Goal: Find specific page/section: Find specific page/section

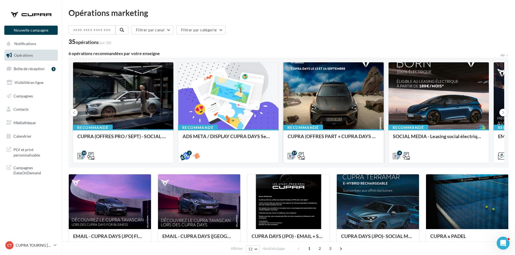
click at [324, 130] on div "Recommandé CUPRA (OFFRES PART + CUPRA DAYS / SEPT) - SOCIAL MEDIA" at bounding box center [334, 145] width 100 height 33
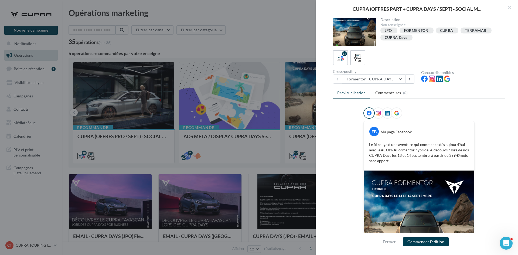
scroll to position [51, 0]
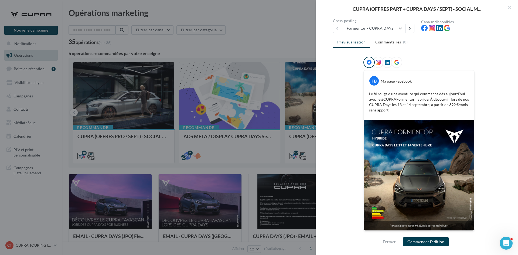
click at [382, 29] on button "Formentor - CUPRA DAYS" at bounding box center [373, 28] width 63 height 9
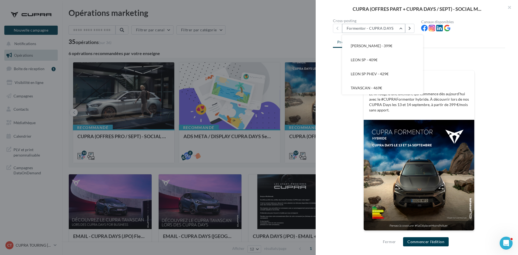
scroll to position [179, 0]
click at [135, 103] on div at bounding box center [259, 127] width 518 height 255
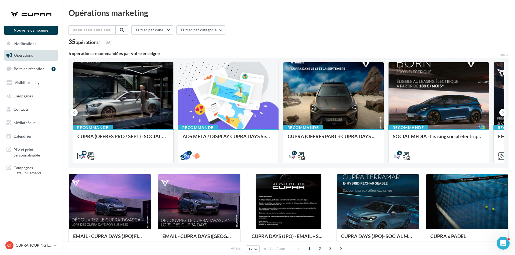
click at [137, 132] on div "Recommandé CUPRA (OFFRES PRO / SEPT) - SOCIAL MEDIA" at bounding box center [123, 145] width 100 height 33
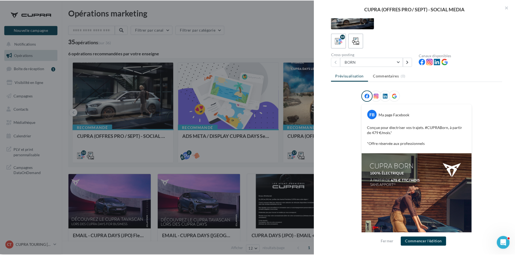
scroll to position [78, 0]
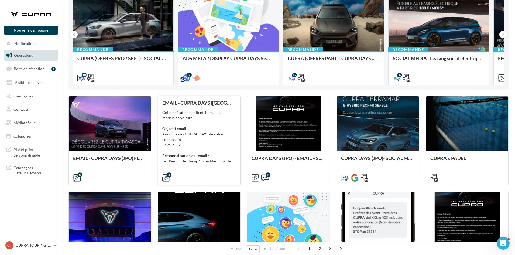
scroll to position [81, 0]
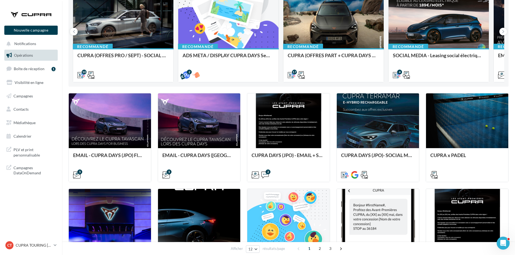
click at [243, 87] on div "Filtrer par canal Filtrer par catégorie 35 opérations (sur 36) 6 opérations rec…" at bounding box center [289, 167] width 440 height 446
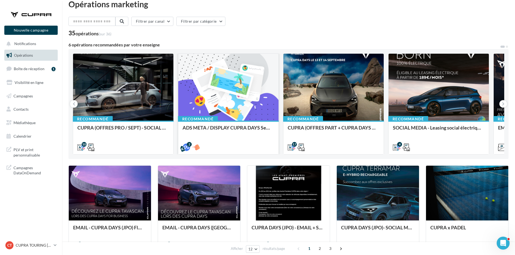
scroll to position [0, 0]
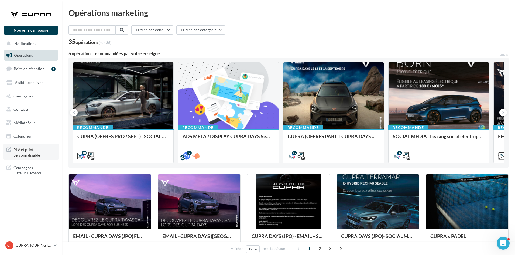
click at [22, 150] on span "PLV et print personnalisable" at bounding box center [34, 152] width 42 height 12
click at [28, 149] on span "PLV et print personnalisable" at bounding box center [34, 152] width 42 height 12
click at [34, 150] on span "PLV et print personnalisable" at bounding box center [34, 152] width 42 height 12
drag, startPoint x: 26, startPoint y: 246, endPoint x: 25, endPoint y: 241, distance: 4.6
click at [25, 246] on p "CUPRA TOURING [GEOGRAPHIC_DATA]" at bounding box center [34, 245] width 36 height 5
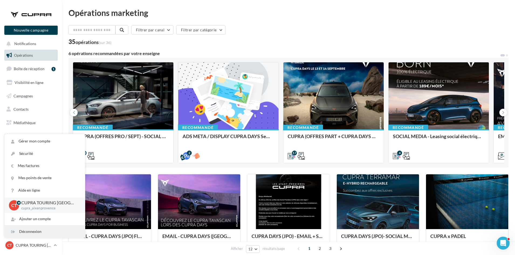
click at [25, 230] on div "Déconnexion" at bounding box center [45, 232] width 80 height 12
